Goal: Task Accomplishment & Management: Manage account settings

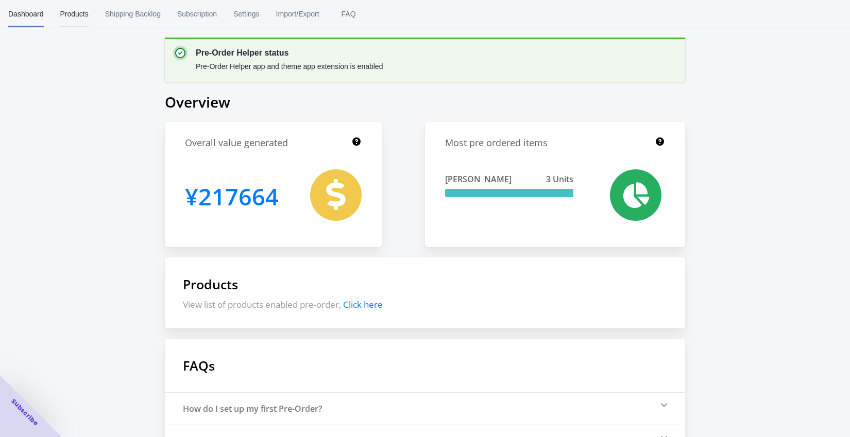
click at [87, 11] on span "Products" at bounding box center [74, 14] width 28 height 27
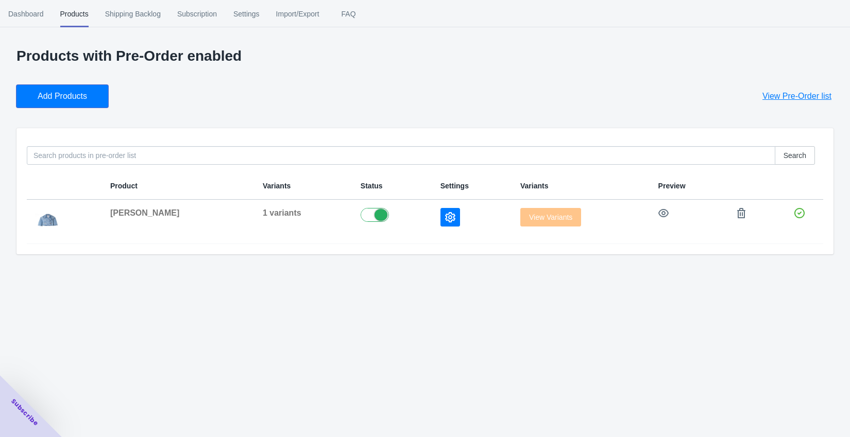
click at [63, 99] on span "Add Products" at bounding box center [62, 96] width 49 height 10
click at [732, 215] on button "button" at bounding box center [741, 213] width 19 height 19
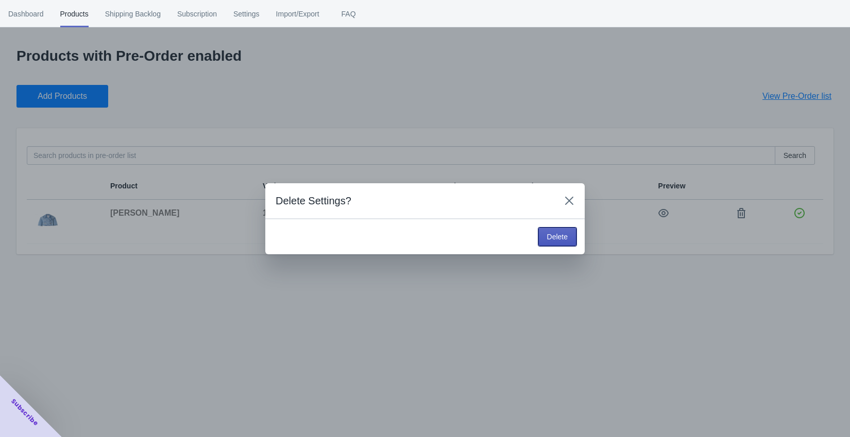
click at [550, 231] on button "Delete" at bounding box center [557, 237] width 38 height 19
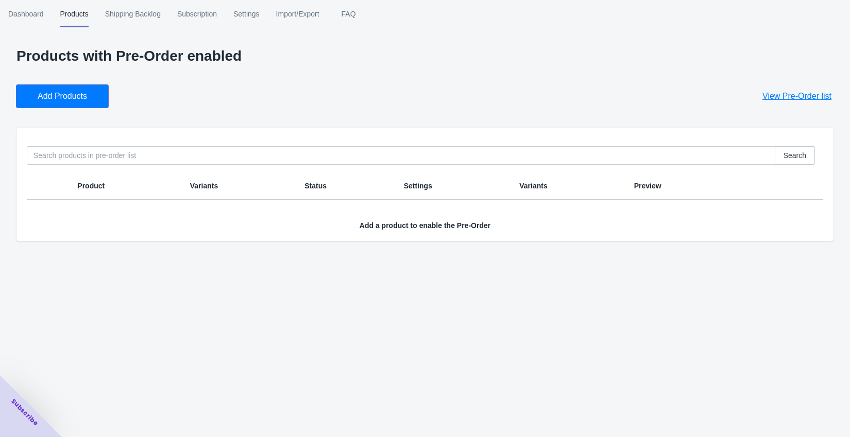
click at [84, 96] on span "Add Products" at bounding box center [62, 96] width 49 height 10
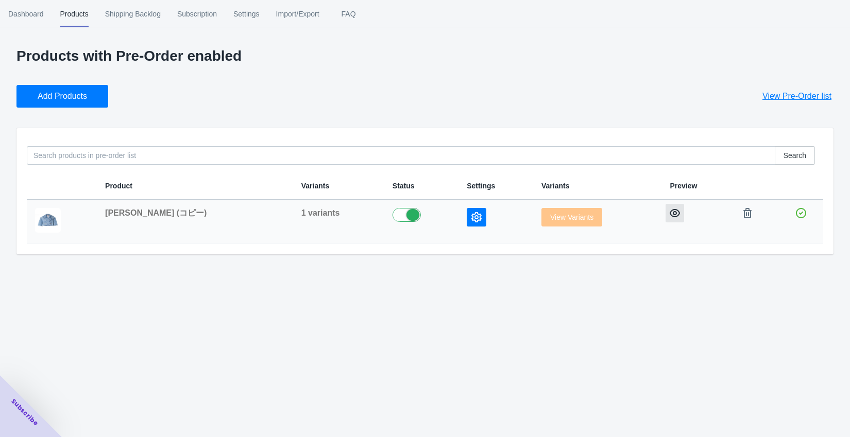
click at [670, 210] on icon "button" at bounding box center [675, 213] width 10 height 8
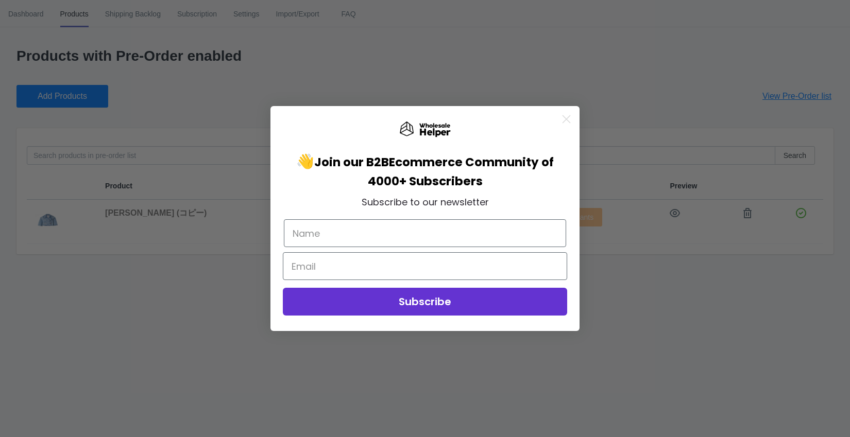
click at [565, 116] on icon "Close dialog" at bounding box center [566, 119] width 18 height 18
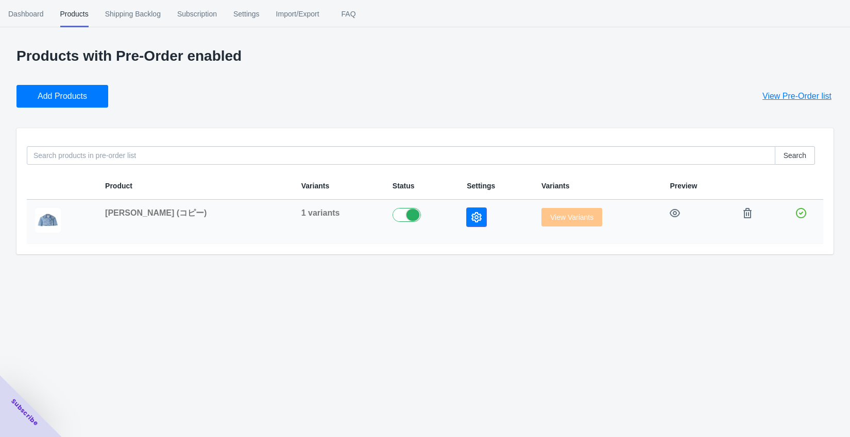
click at [467, 224] on button "button" at bounding box center [477, 217] width 20 height 19
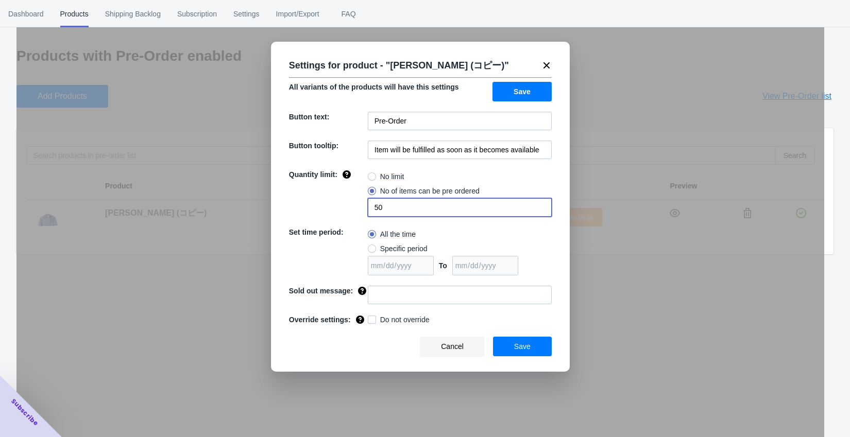
drag, startPoint x: 403, startPoint y: 207, endPoint x: 334, endPoint y: 207, distance: 69.0
click at [334, 207] on div "Quantity limit: No limit No of items can be pre ordered 50" at bounding box center [420, 192] width 263 height 47
radio input "true"
click at [393, 188] on span "No of items can be pre ordered" at bounding box center [429, 191] width 99 height 10
click at [371, 189] on input "No of items can be pre ordered" at bounding box center [370, 189] width 1 height 1
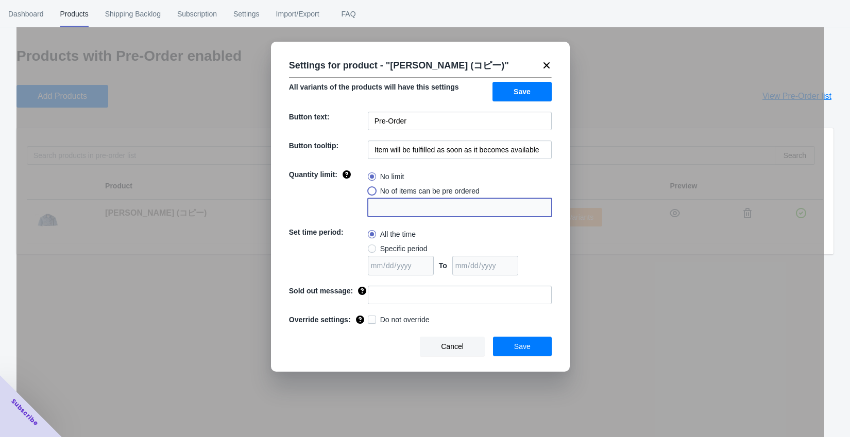
radio input "true"
type input "1"
click at [397, 204] on input "1" at bounding box center [460, 207] width 184 height 19
radio input "true"
click at [381, 196] on label "No of items can be pre ordered" at bounding box center [424, 191] width 112 height 14
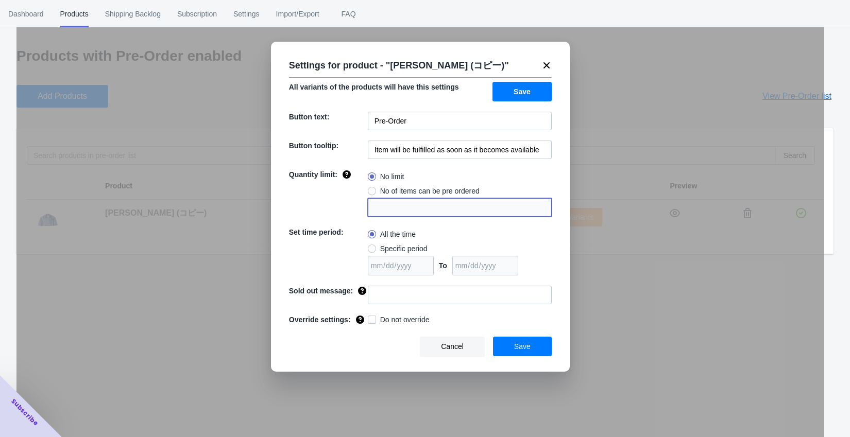
click at [371, 189] on input "No of items can be pre ordered" at bounding box center [370, 189] width 1 height 1
radio input "true"
click at [382, 205] on input "1" at bounding box center [460, 207] width 184 height 19
type input "10"
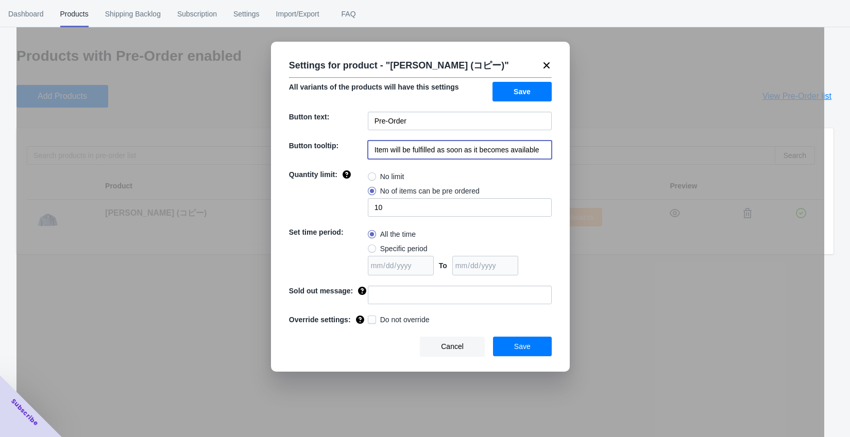
click at [426, 148] on input "Item will be fulfilled as soon as it becomes available" at bounding box center [460, 150] width 184 height 19
click at [375, 149] on input "11月上旬入荷予定・入荷し次第随時発送" at bounding box center [460, 150] width 184 height 19
drag, startPoint x: 452, startPoint y: 151, endPoint x: 499, endPoint y: 150, distance: 46.9
click at [499, 150] on input "Restocking early [DATE]月上旬入荷予定・入荷し次第随時発送" at bounding box center [460, 150] width 184 height 19
click at [447, 149] on input "Restocking early [DATE]月上旬入荷予定・入荷し次第随時発送" at bounding box center [460, 150] width 184 height 19
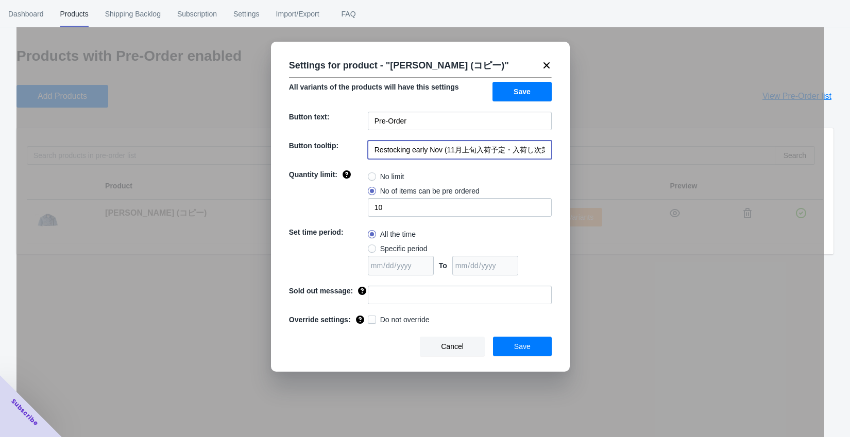
scroll to position [0, 25]
drag, startPoint x: 541, startPoint y: 152, endPoint x: 564, endPoint y: 152, distance: 23.2
click at [565, 152] on div "Settings for product - " Jo Jacket (コピー) " All variants of the products will ha…" at bounding box center [420, 207] width 299 height 330
click at [544, 151] on input "Restocking early Nov (11月上旬入荷予定・入荷し次第随時発送" at bounding box center [460, 150] width 184 height 19
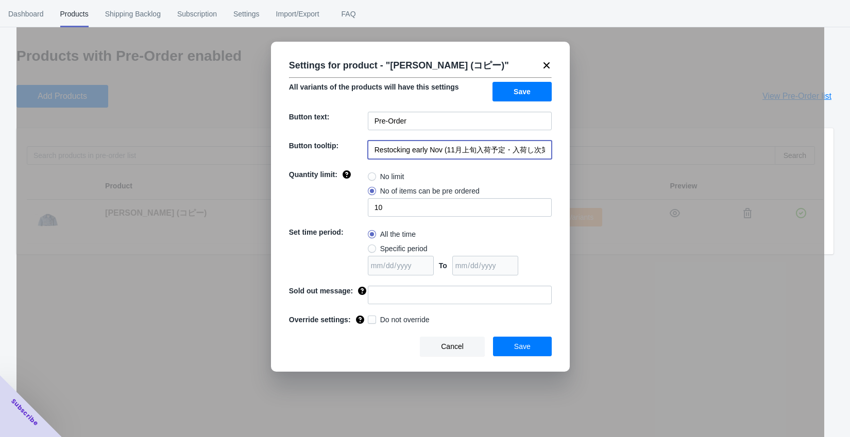
drag, startPoint x: 446, startPoint y: 148, endPoint x: 327, endPoint y: 148, distance: 119.0
click at [327, 148] on div "Button tooltip: Restocking early Nov (11月上旬入荷予定・入荷し次第随時発送)" at bounding box center [420, 150] width 263 height 19
click at [399, 143] on input "Restocking early Nov (11月上旬入荷予定・入荷し次第随時発送)" at bounding box center [460, 150] width 184 height 19
type input "Restocking early Nov (11月上旬入荷予定・入荷し次第随時発送)"
click at [523, 350] on span "Save" at bounding box center [522, 347] width 16 height 8
